Goal: Task Accomplishment & Management: Manage account settings

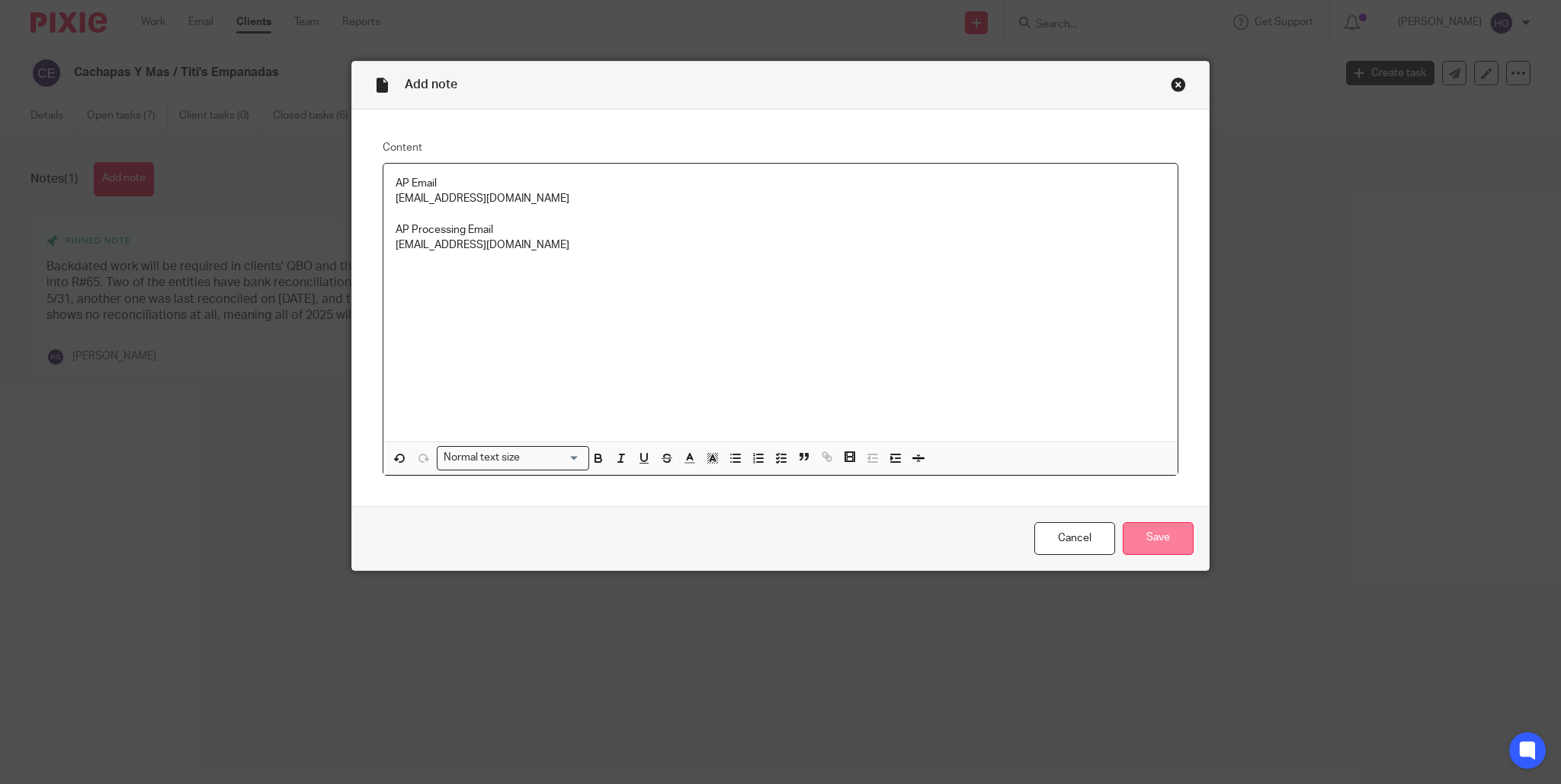
click at [1168, 535] on input "Save" at bounding box center [1158, 538] width 71 height 33
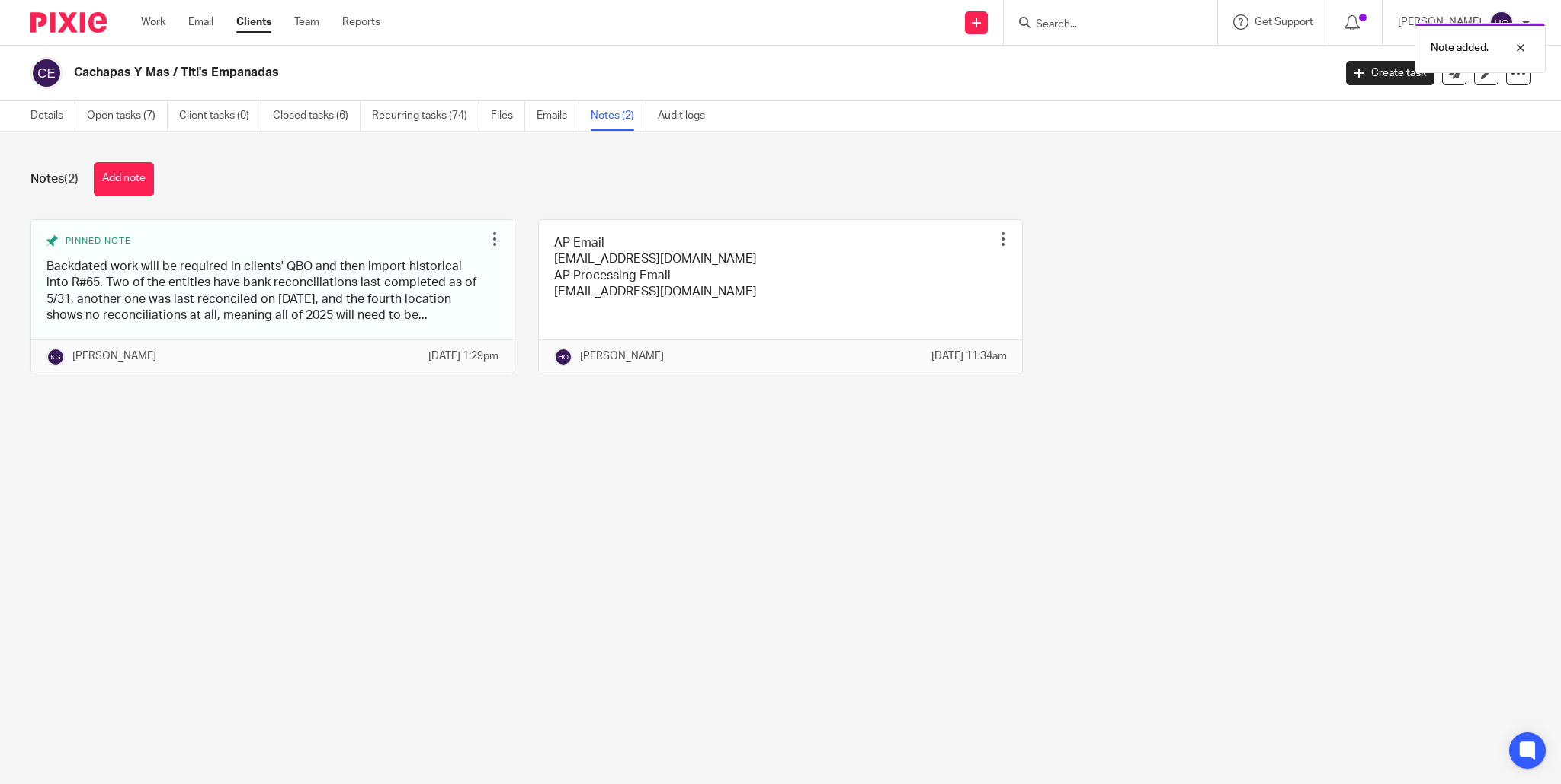
click at [1100, 27] on div "Note added." at bounding box center [1162, 44] width 765 height 58
click at [1100, 21] on div "Note added." at bounding box center [1162, 44] width 765 height 58
click at [1054, 25] on div "Note added." at bounding box center [1162, 44] width 765 height 58
click at [1081, 15] on div "Note added." at bounding box center [1162, 44] width 765 height 58
click at [1521, 44] on div at bounding box center [1510, 47] width 42 height 18
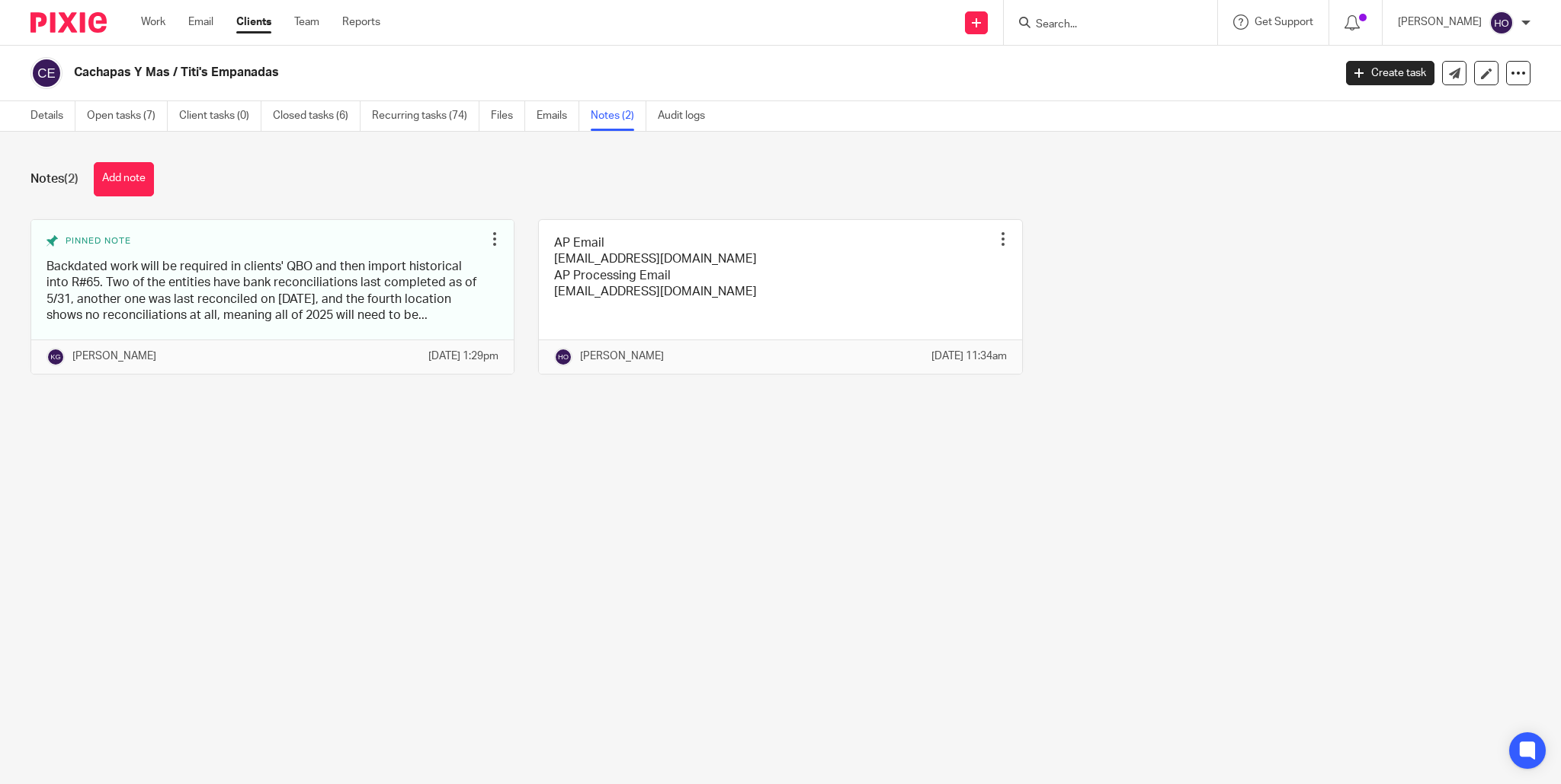
drag, startPoint x: 1058, startPoint y: 31, endPoint x: 1067, endPoint y: 27, distance: 9.8
click at [1060, 30] on form at bounding box center [1115, 22] width 162 height 19
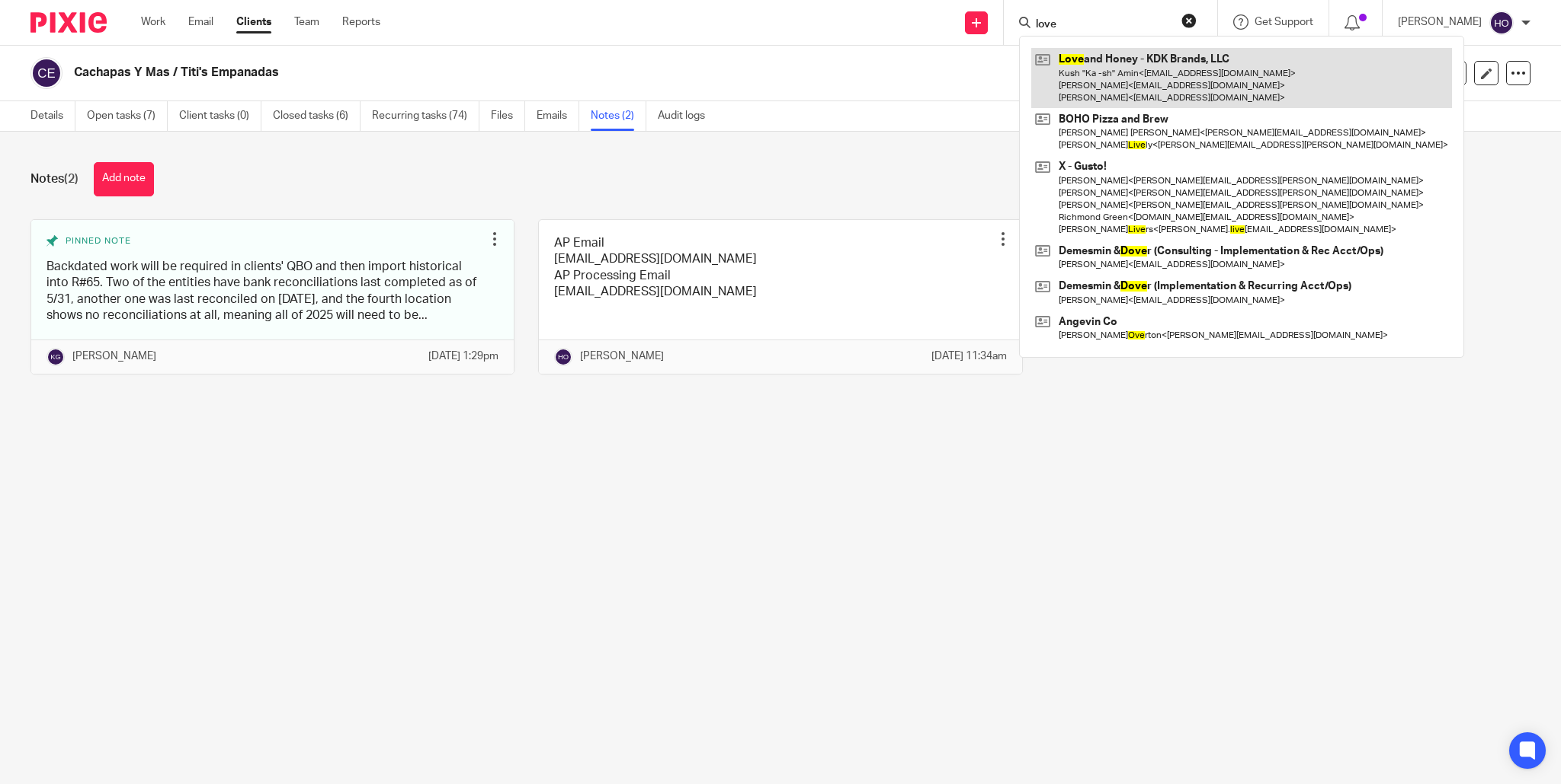
type input "love"
click at [1148, 63] on link at bounding box center [1240, 78] width 420 height 60
click at [1171, 68] on link at bounding box center [1240, 78] width 420 height 60
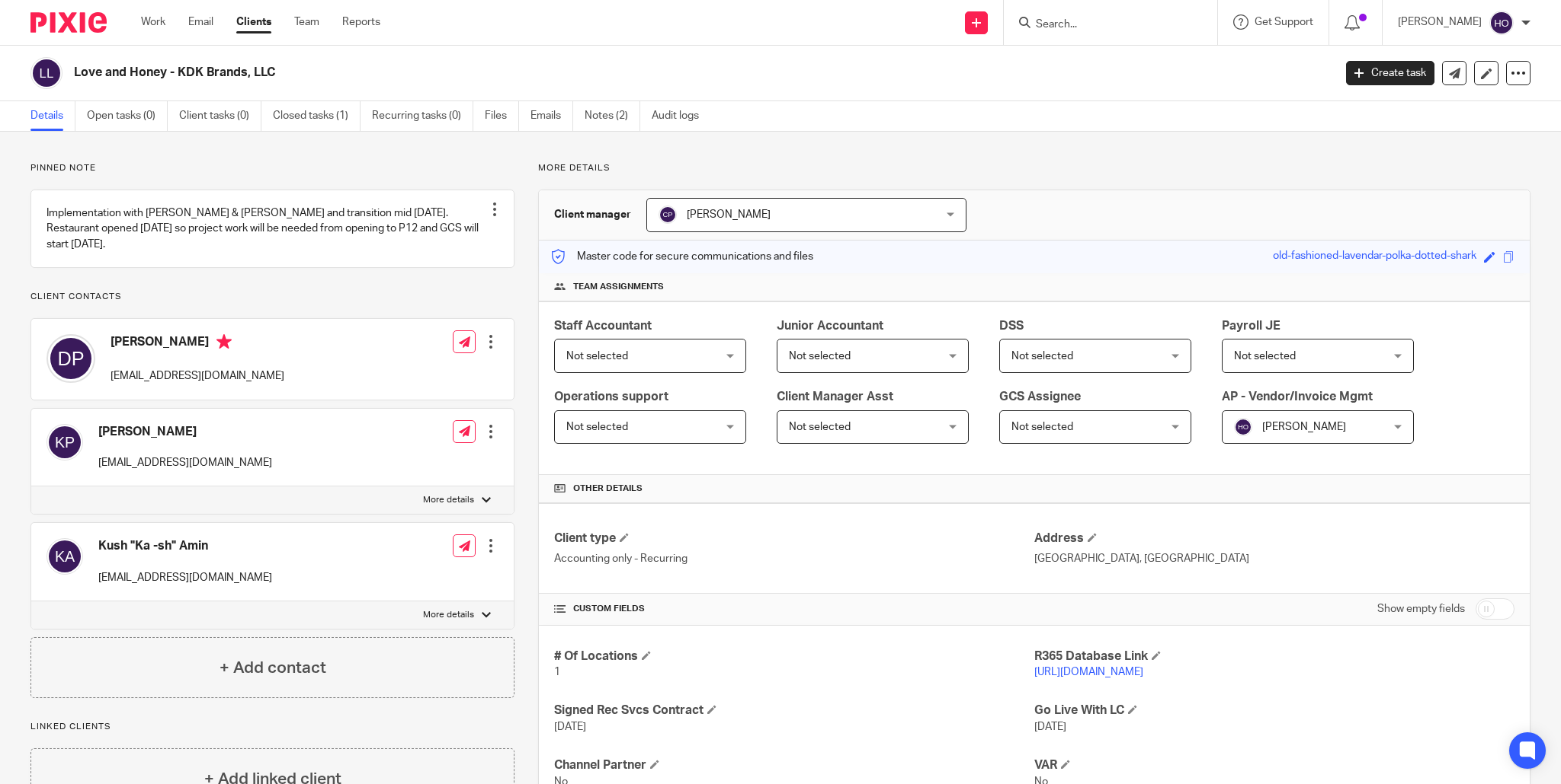
click at [1101, 15] on form at bounding box center [1115, 22] width 162 height 19
click at [1119, 15] on form at bounding box center [1115, 22] width 162 height 19
click at [1112, 21] on input "Search" at bounding box center [1102, 25] width 138 height 14
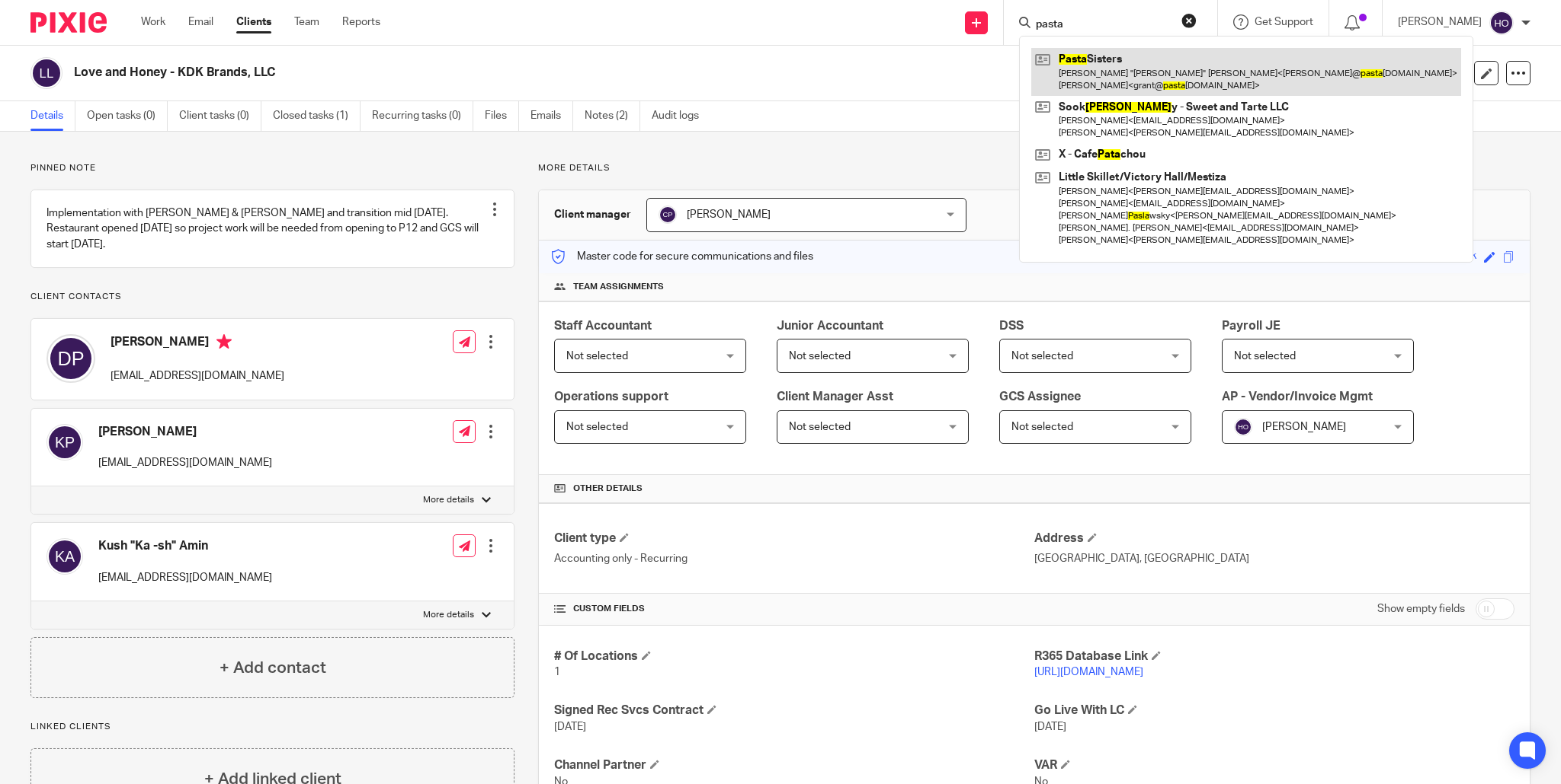
type input "pasta"
click at [1130, 64] on link at bounding box center [1245, 72] width 429 height 47
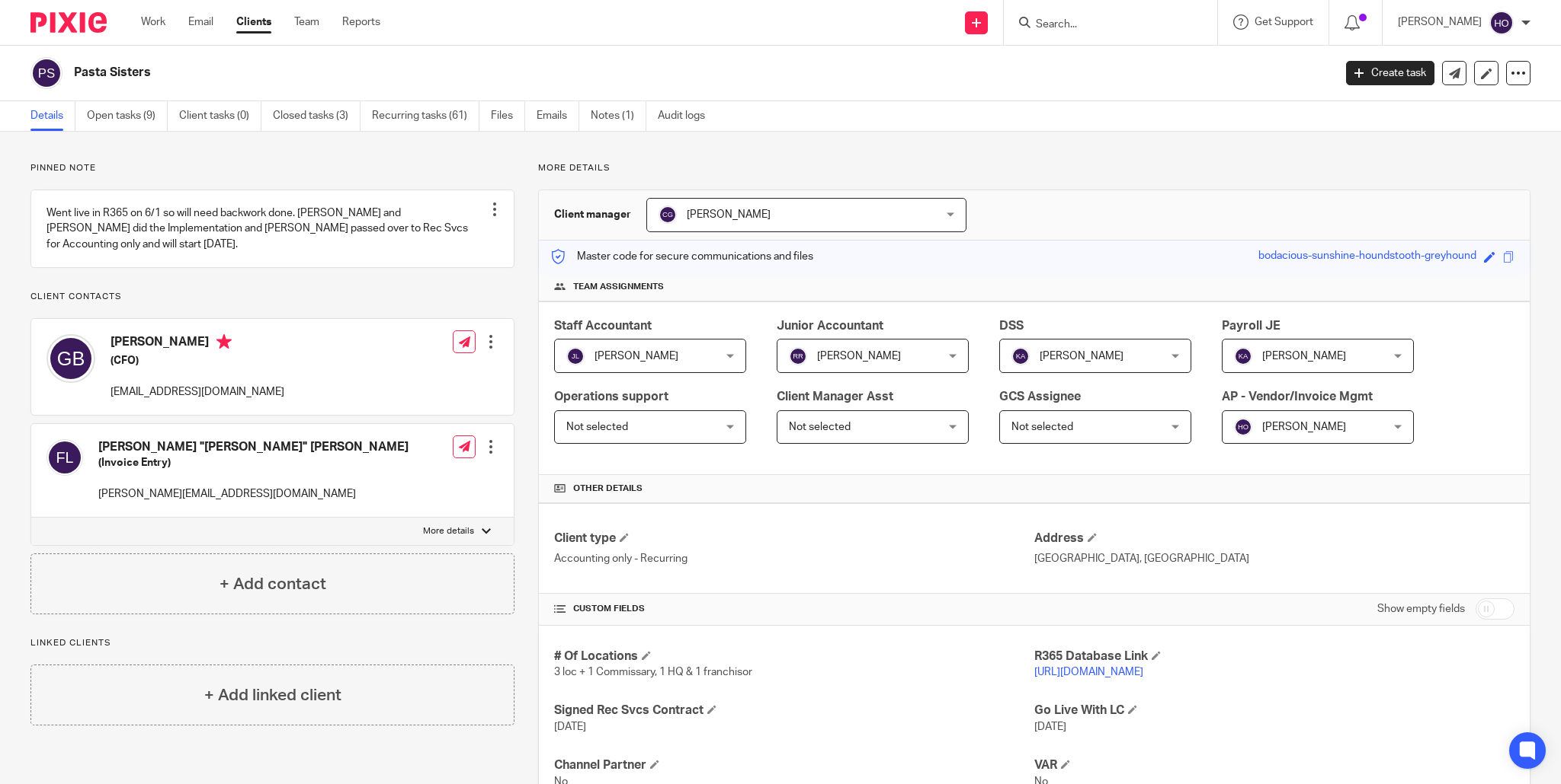
click at [1144, 670] on link "https://pastasisters.restaurant365.com/" at bounding box center [1088, 672] width 109 height 11
